Goal: Task Accomplishment & Management: Manage account settings

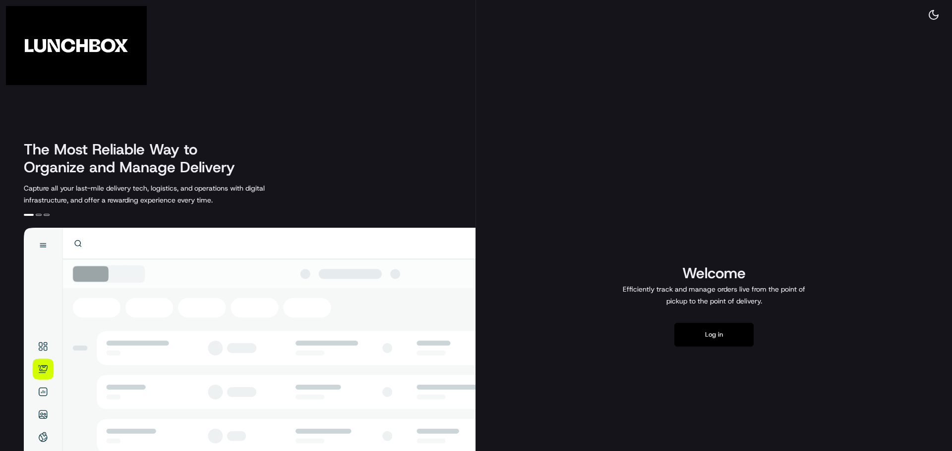
click at [698, 342] on button "Log in" at bounding box center [713, 335] width 79 height 24
